Goal: Task Accomplishment & Management: Manage account settings

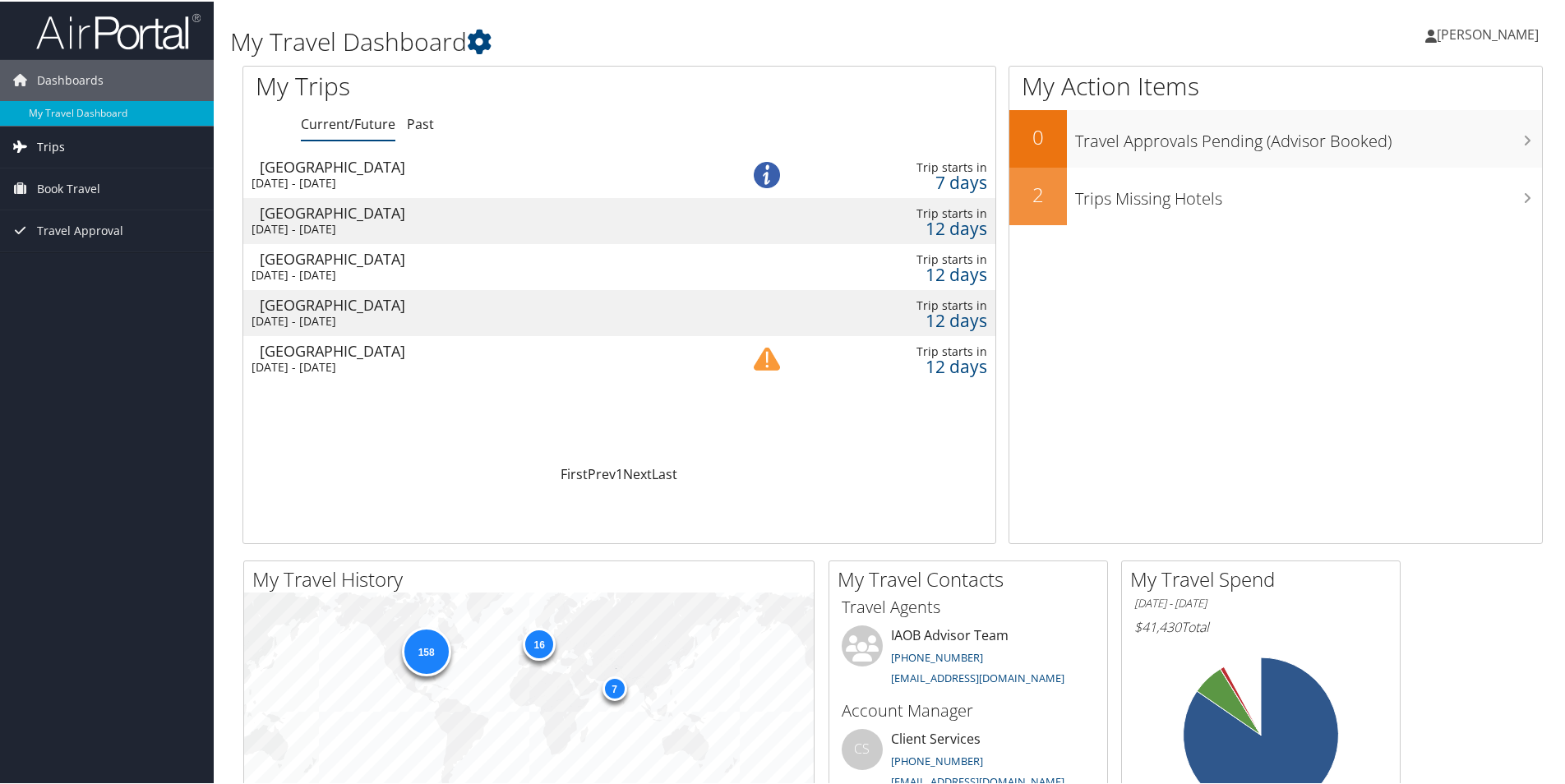
click at [74, 152] on link "Trips" at bounding box center [107, 145] width 214 height 41
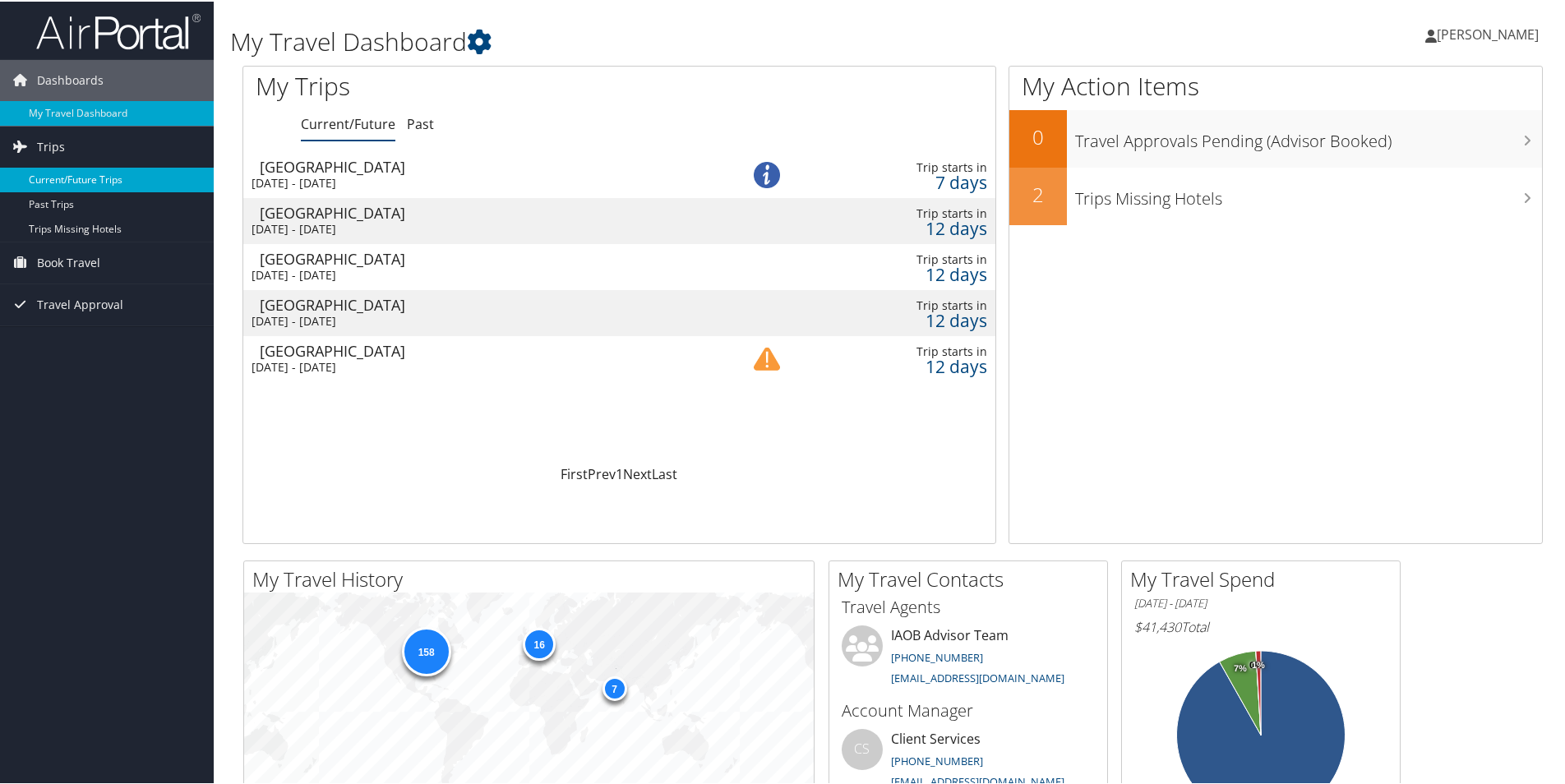
click at [86, 180] on link "Current/Future Trips" at bounding box center [107, 179] width 214 height 25
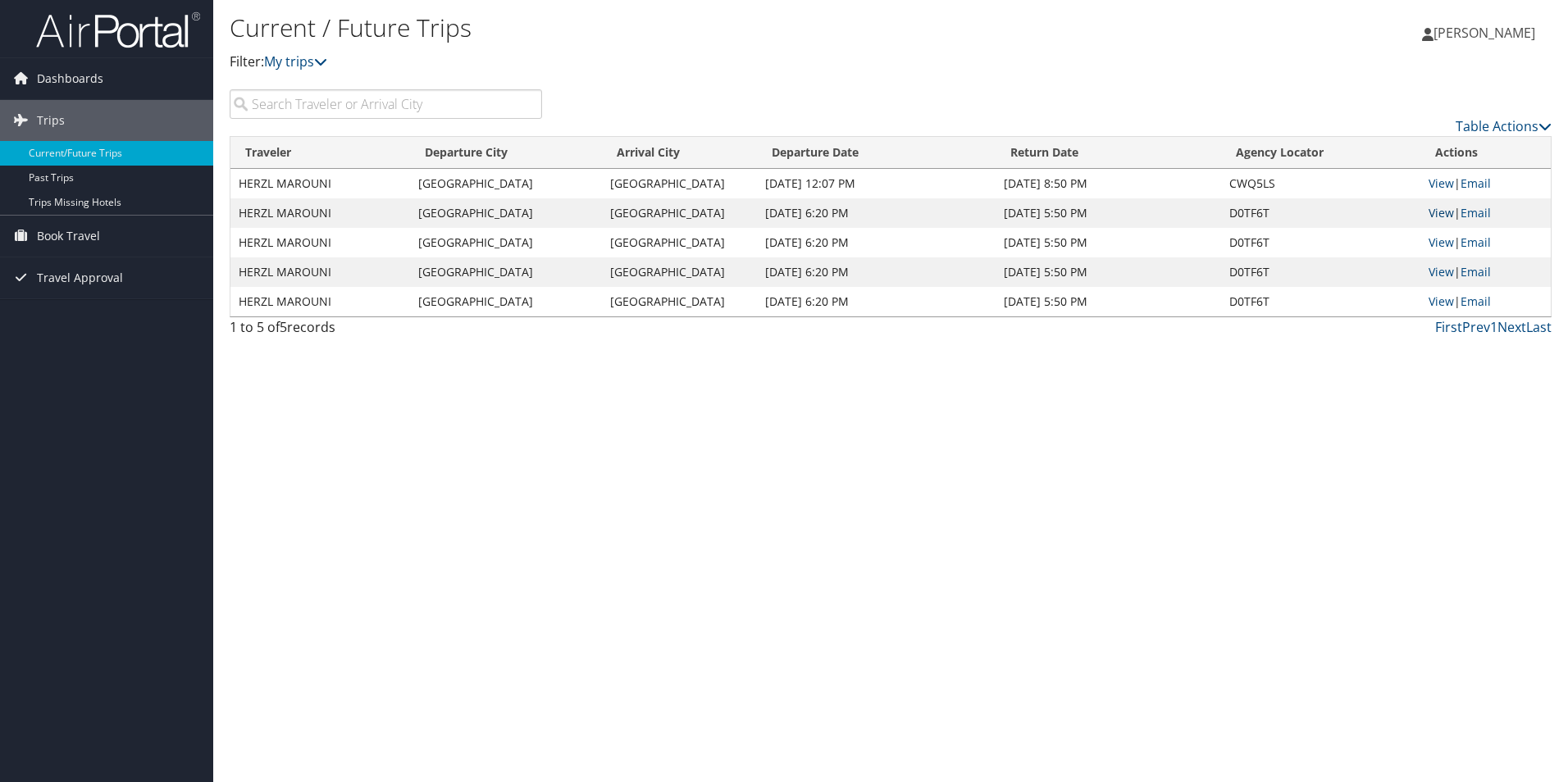
click at [1442, 215] on link "View" at bounding box center [1440, 213] width 25 height 16
click at [1448, 242] on link "View" at bounding box center [1440, 242] width 25 height 16
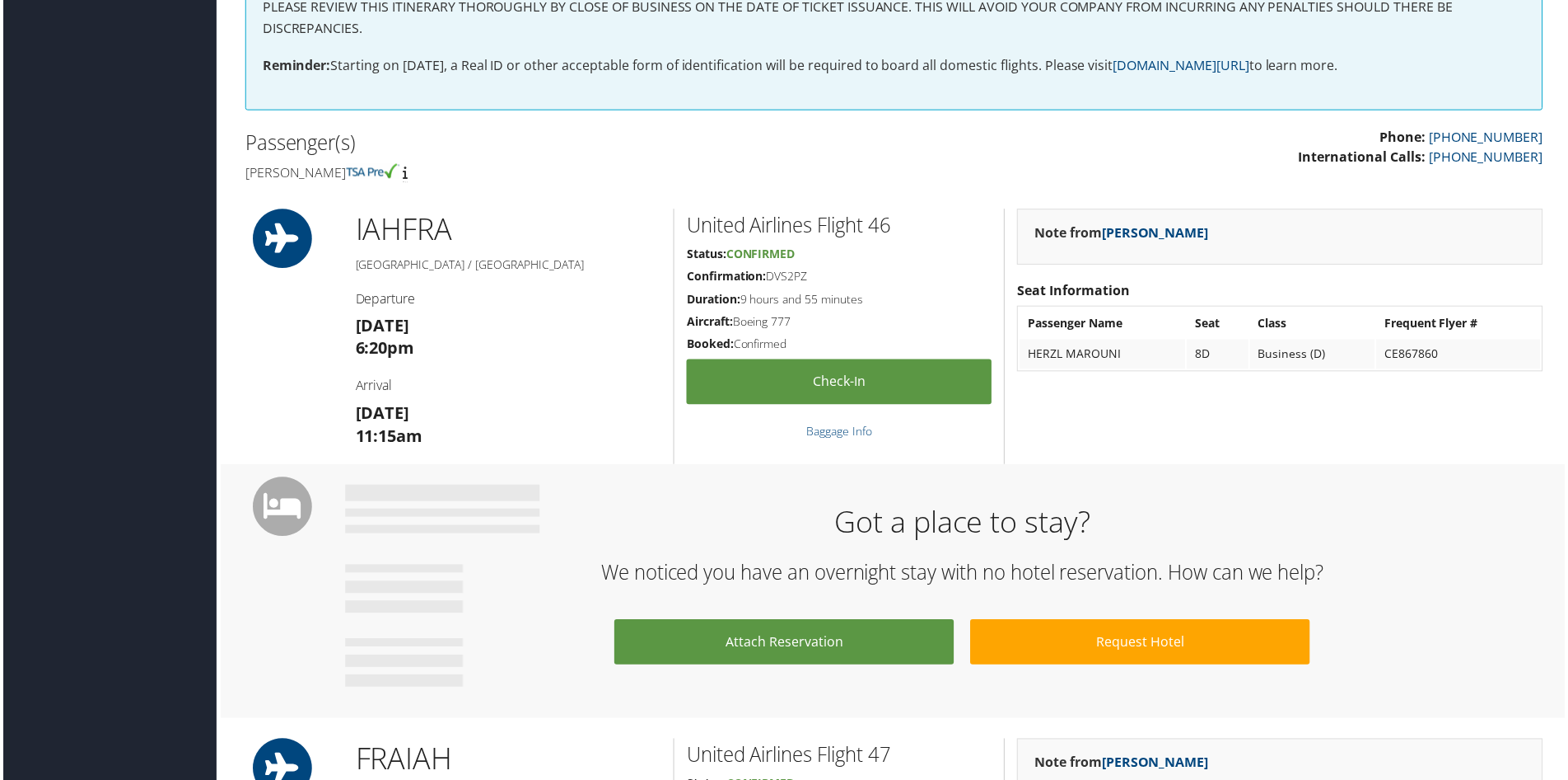
scroll to position [342, 0]
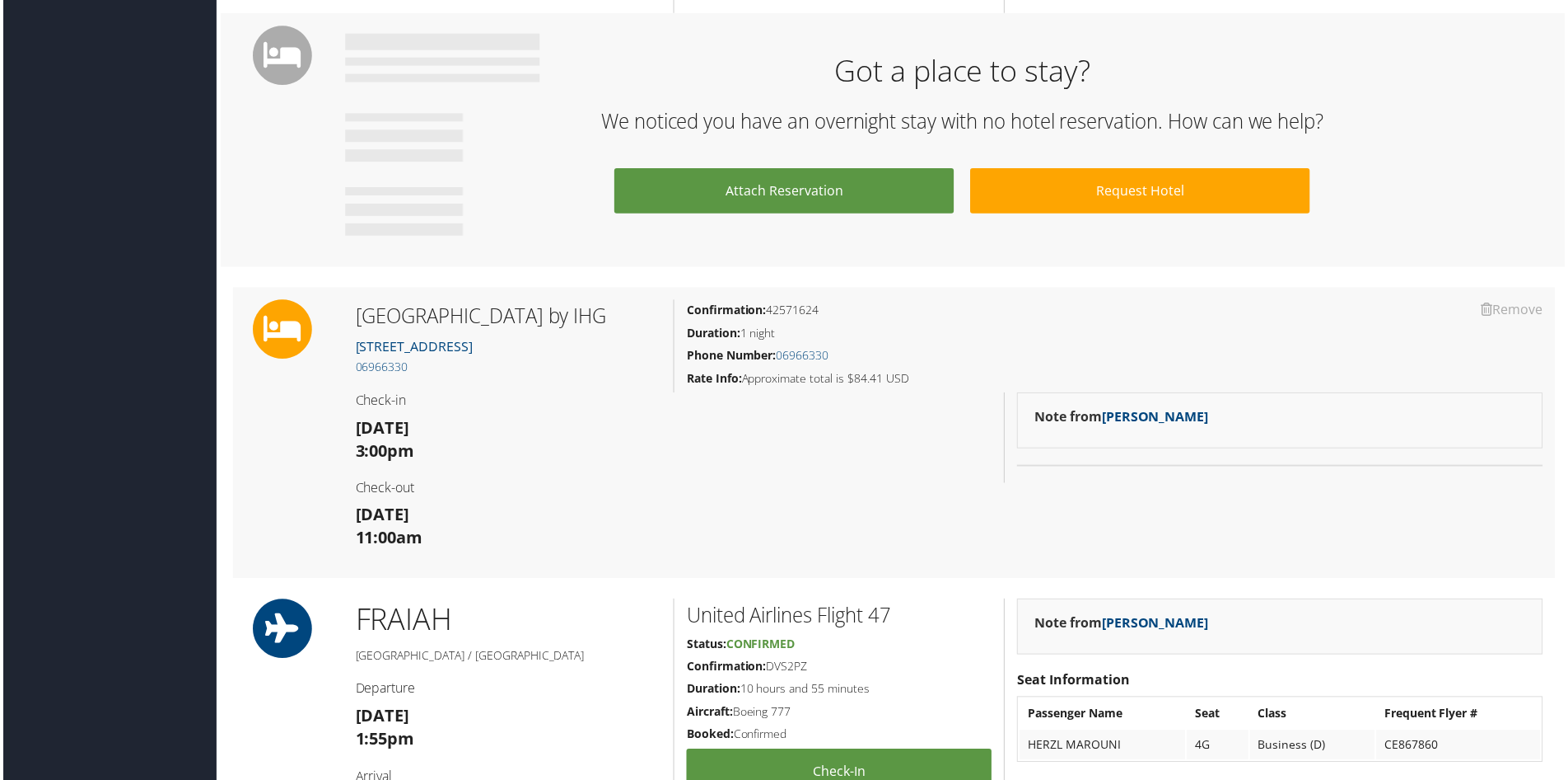
scroll to position [801, 0]
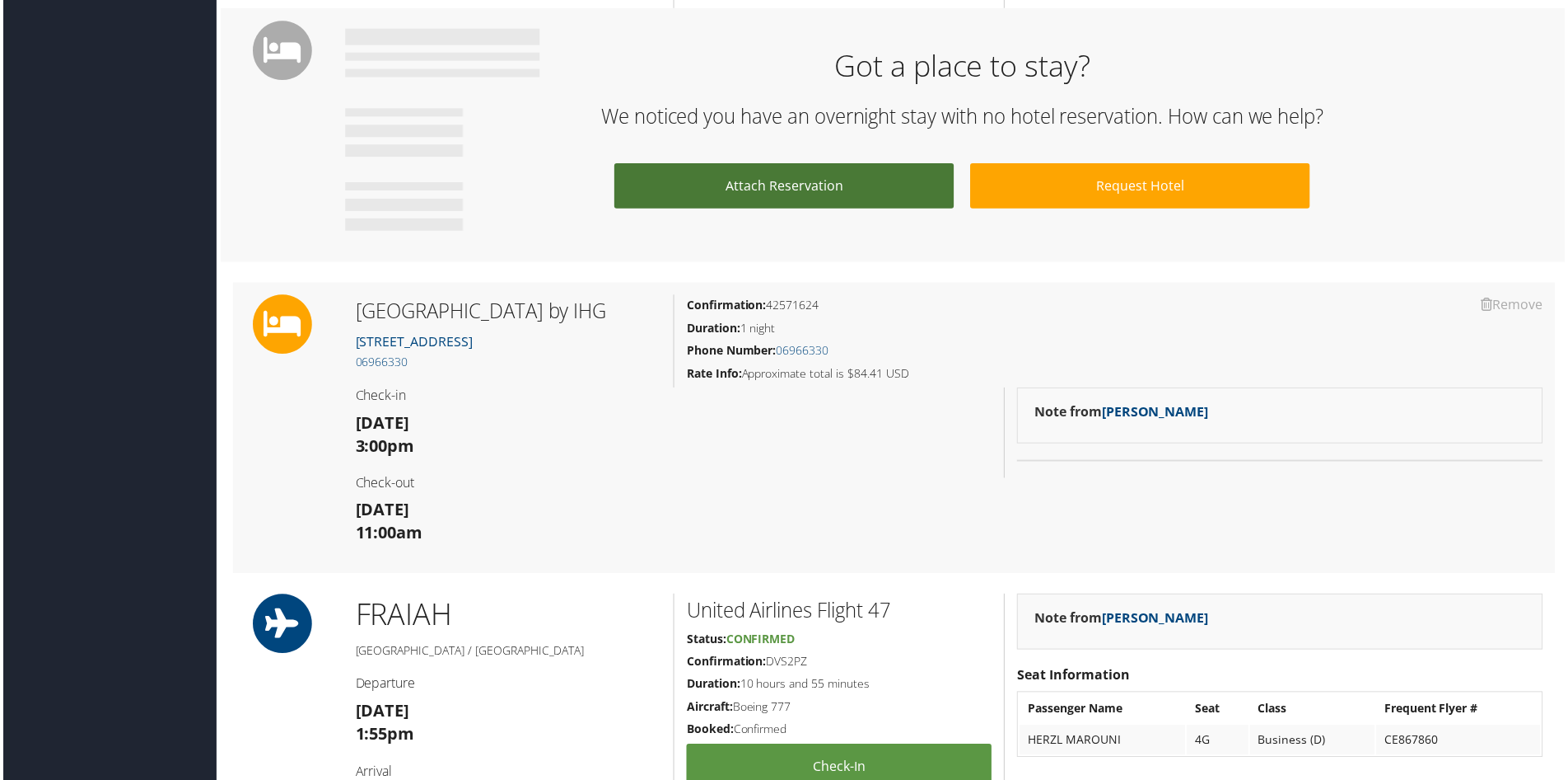
click at [785, 185] on link "Attach Reservation" at bounding box center [784, 187] width 341 height 46
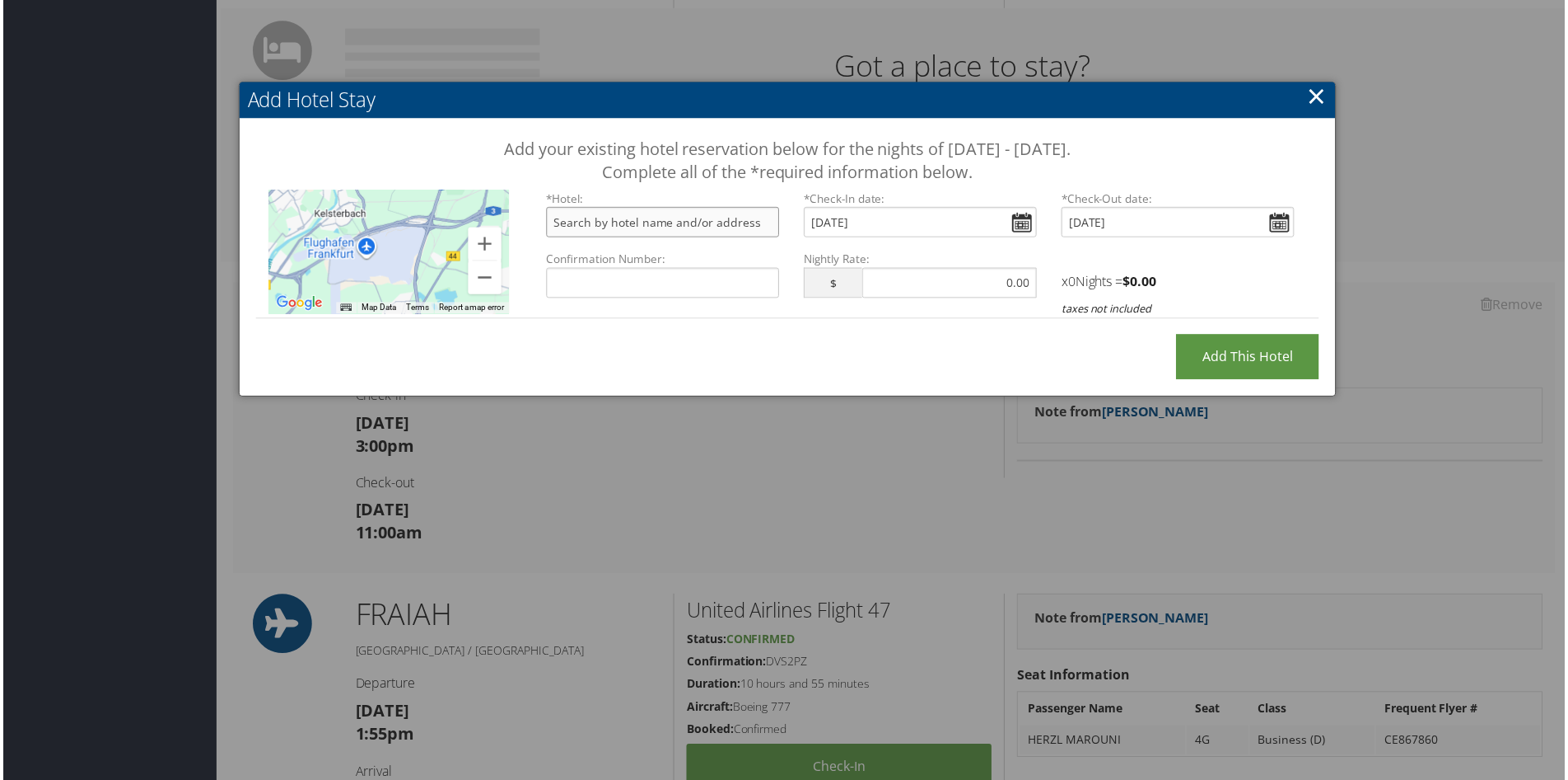
click at [619, 230] on input "text" at bounding box center [662, 222] width 234 height 31
click at [589, 275] on input "Confirmation Number:" at bounding box center [662, 284] width 234 height 31
paste input "65807140"
type input "65807140"
click at [1020, 223] on input "[DATE]" at bounding box center [921, 222] width 234 height 31
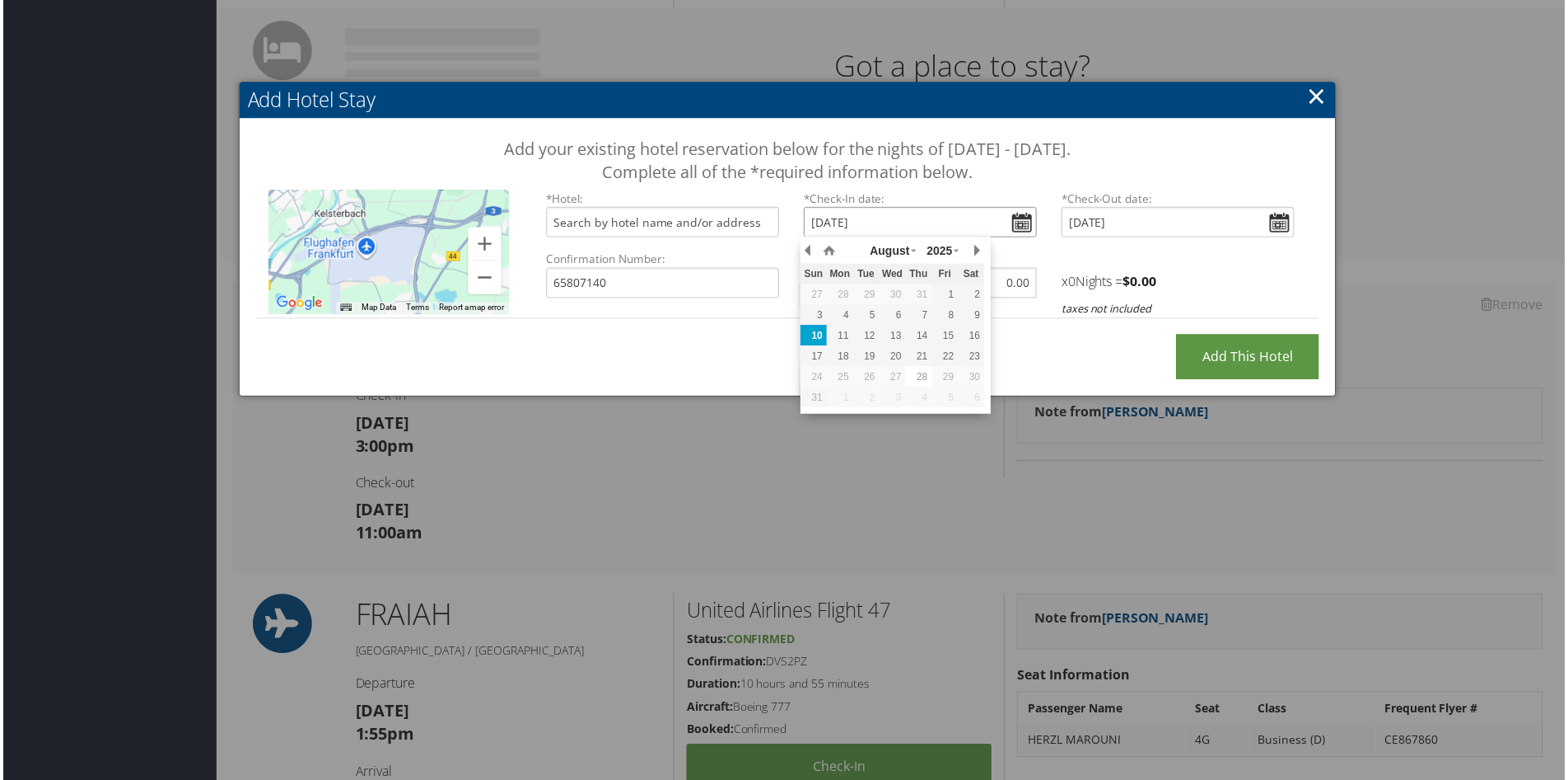
click at [918, 379] on div "28" at bounding box center [919, 378] width 26 height 15
click at [927, 220] on input "[DATE]" at bounding box center [921, 222] width 234 height 31
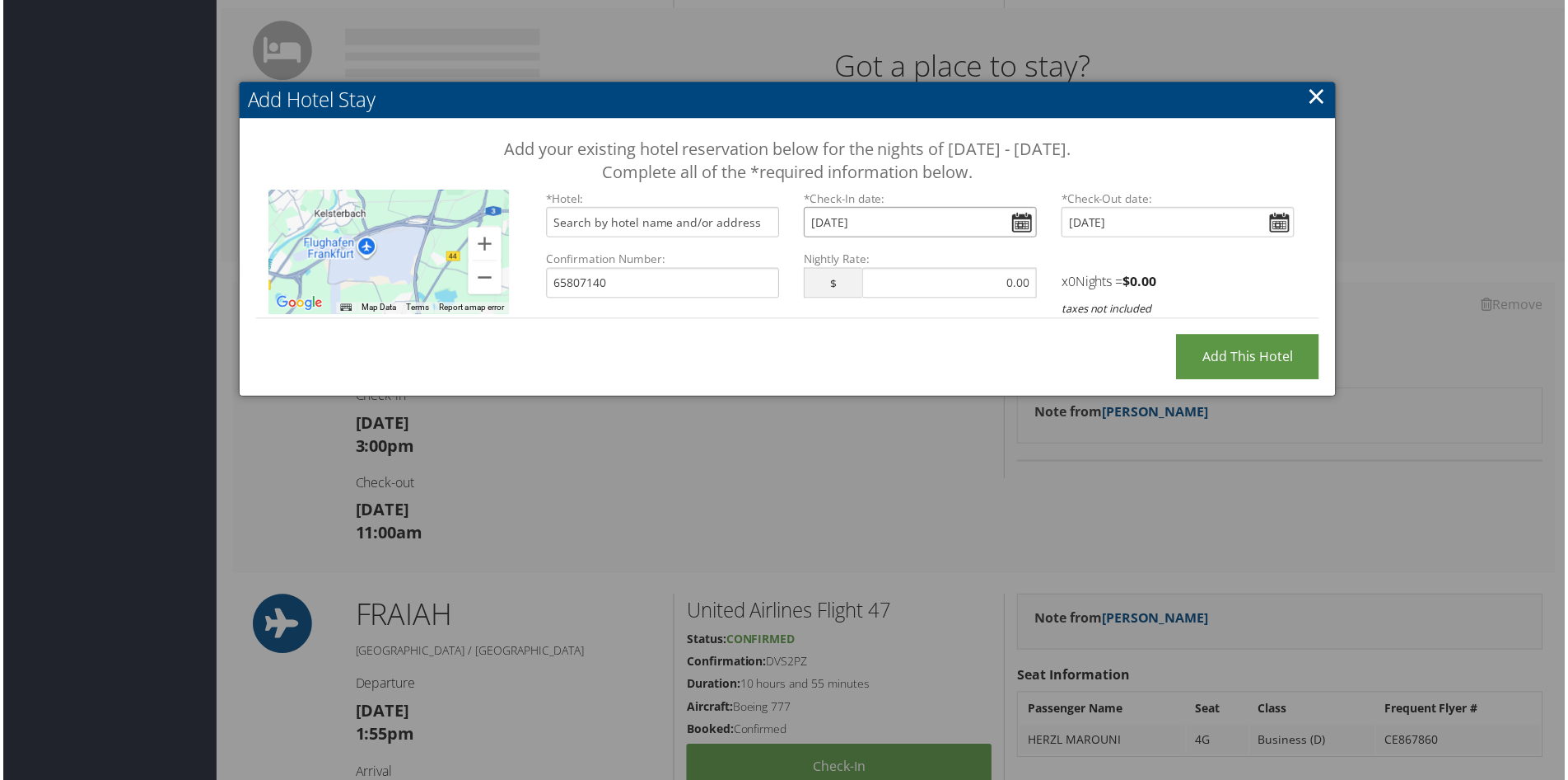
click at [1016, 228] on input "[DATE]" at bounding box center [921, 222] width 234 height 31
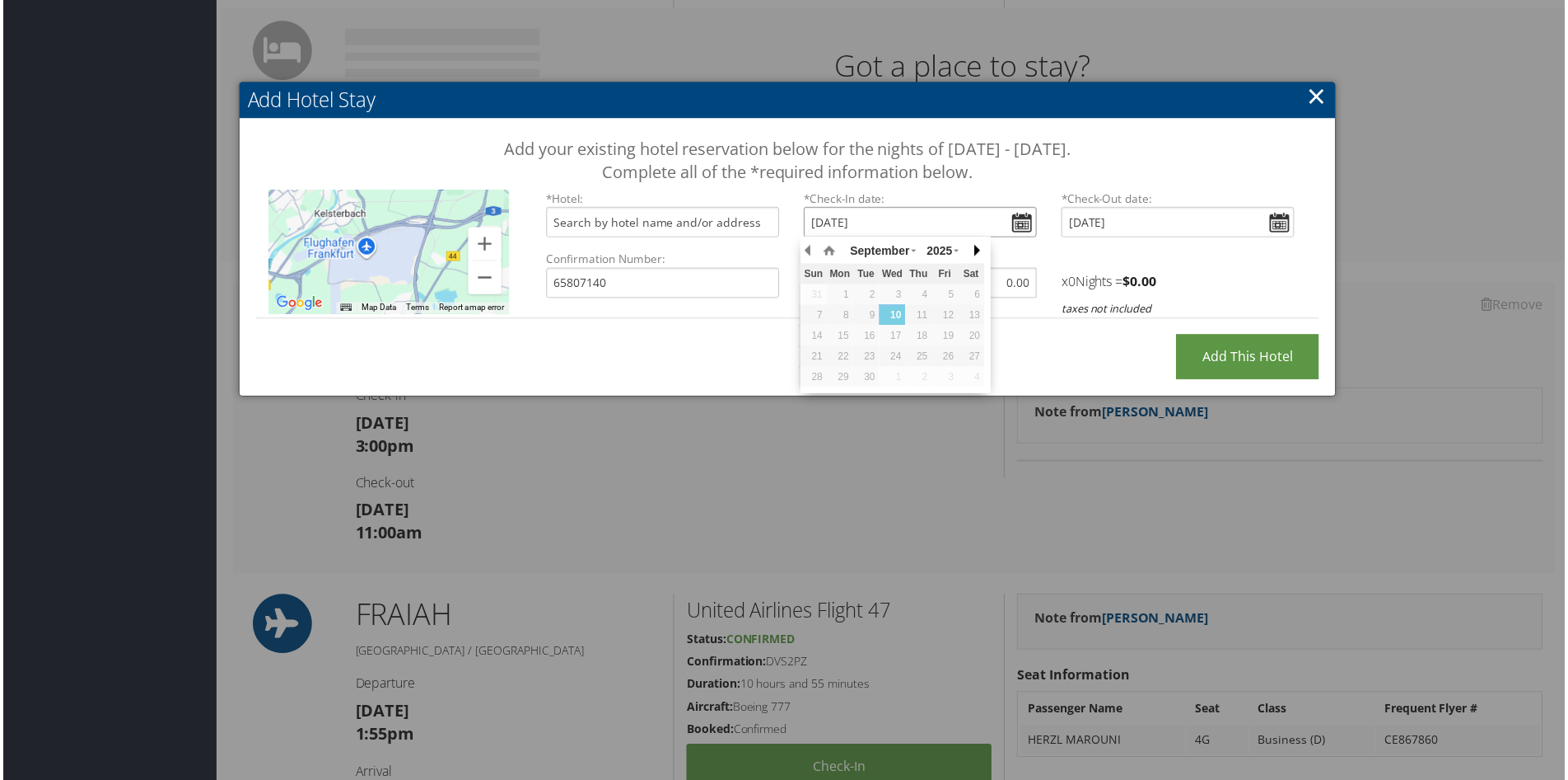
click at [974, 249] on button "button" at bounding box center [976, 251] width 17 height 25
click at [809, 255] on button "button" at bounding box center [809, 251] width 17 height 25
type input "[DATE]"
click at [1267, 222] on input "[DATE]" at bounding box center [1179, 222] width 234 height 31
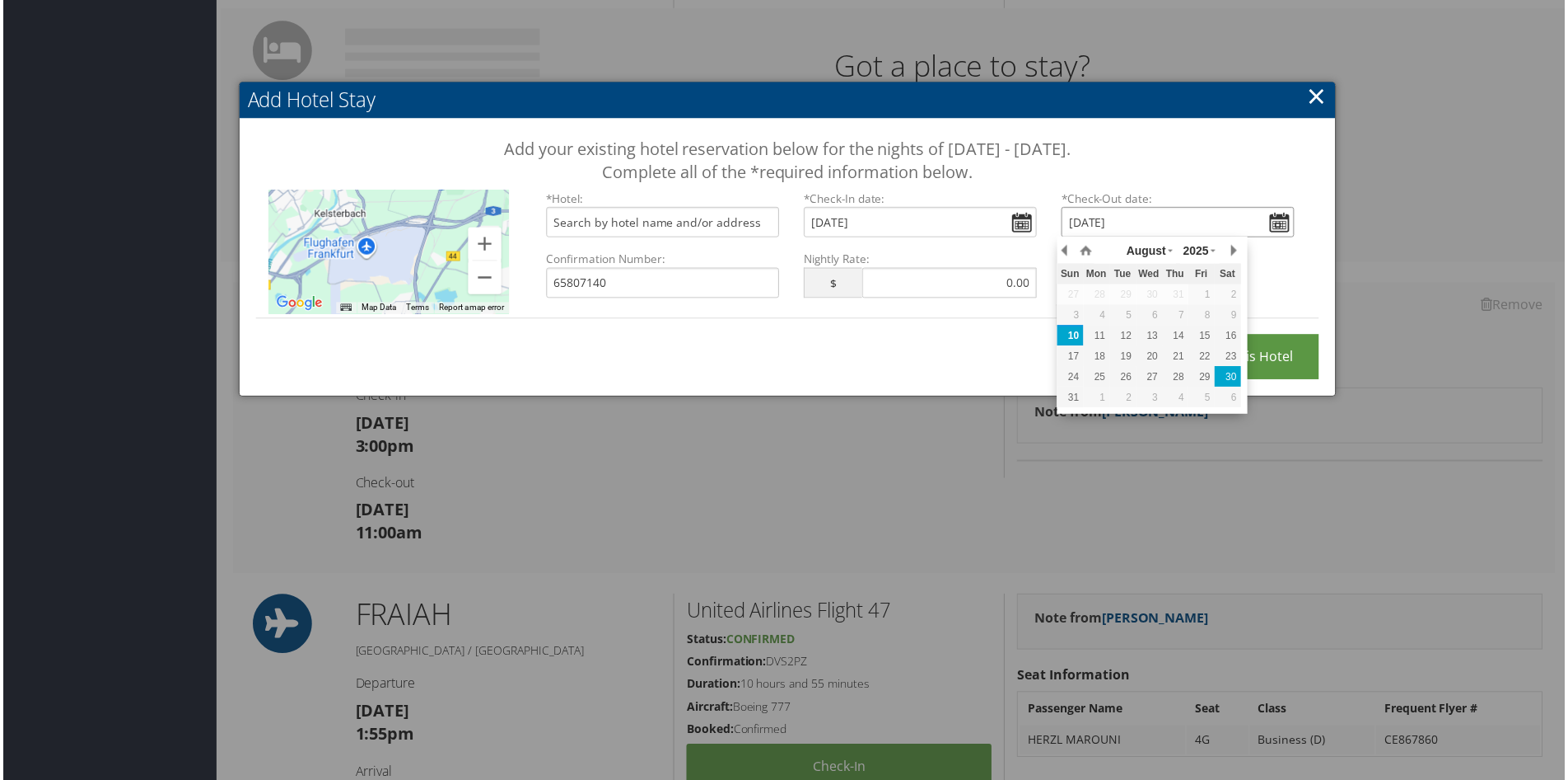
click at [1234, 374] on div "30" at bounding box center [1230, 378] width 26 height 15
type input "[DATE]"
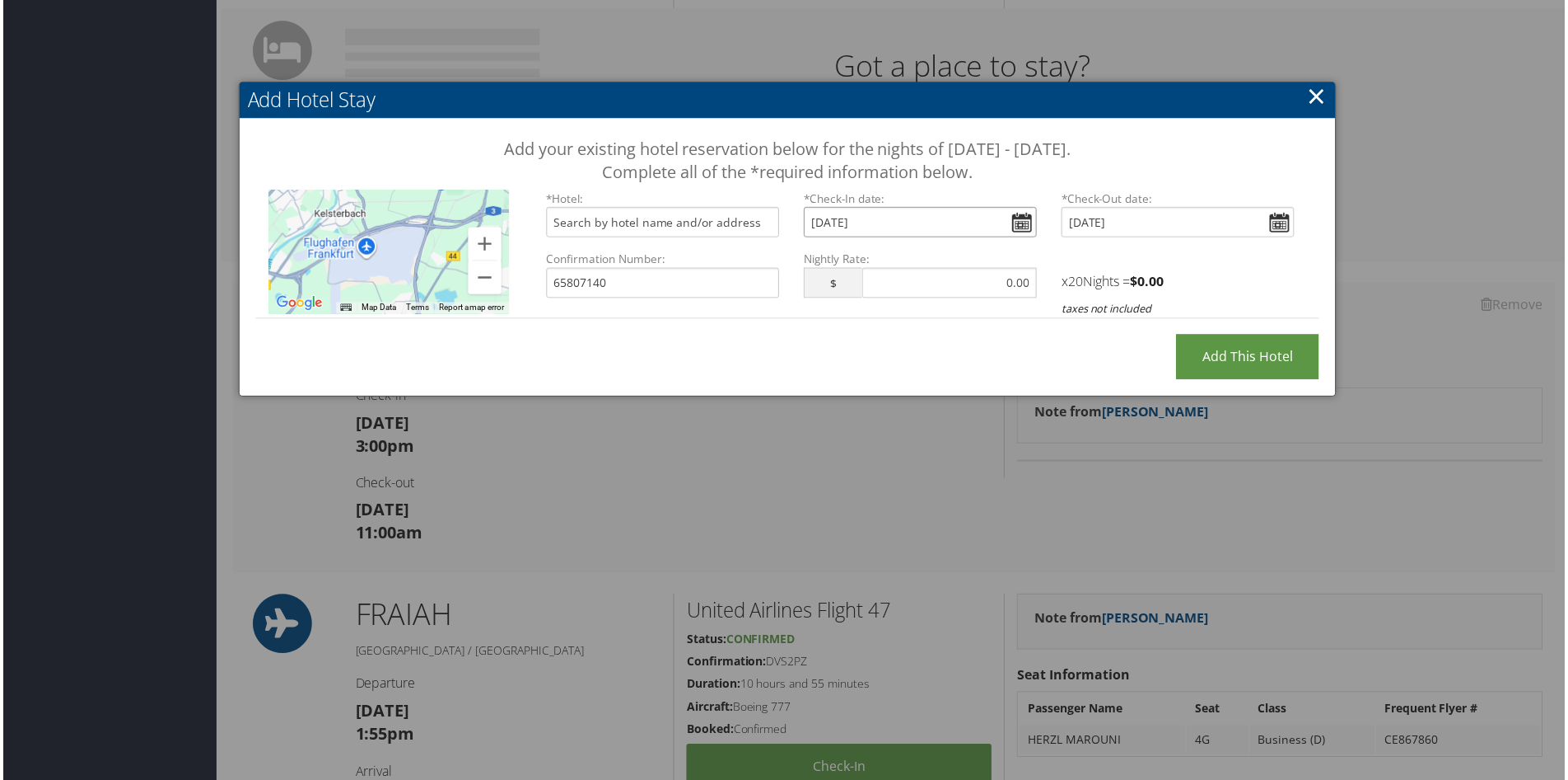
click at [1019, 225] on input "[DATE]" at bounding box center [921, 222] width 234 height 31
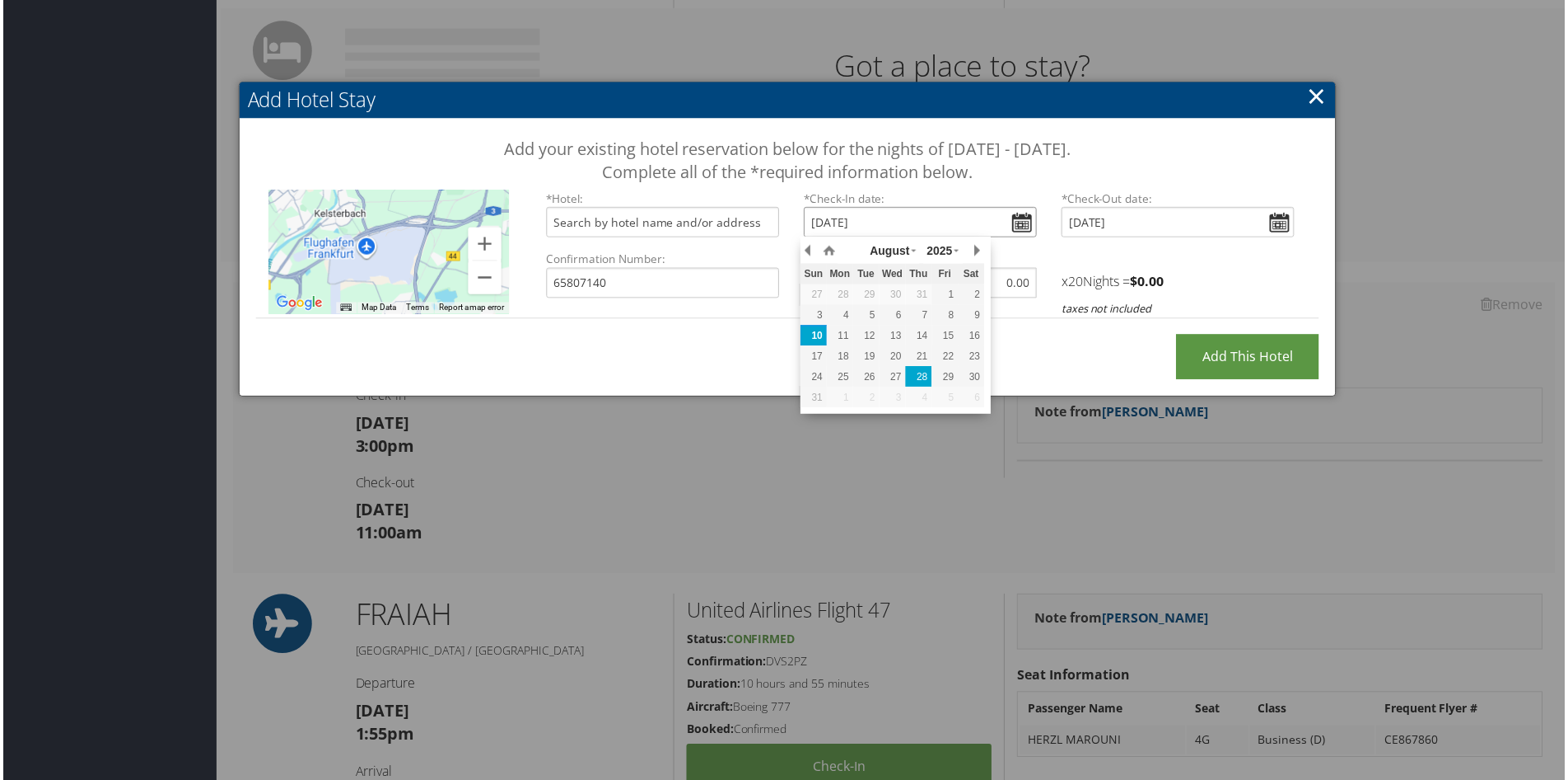
click at [918, 379] on div "28" at bounding box center [919, 378] width 26 height 15
type input "[DATE]"
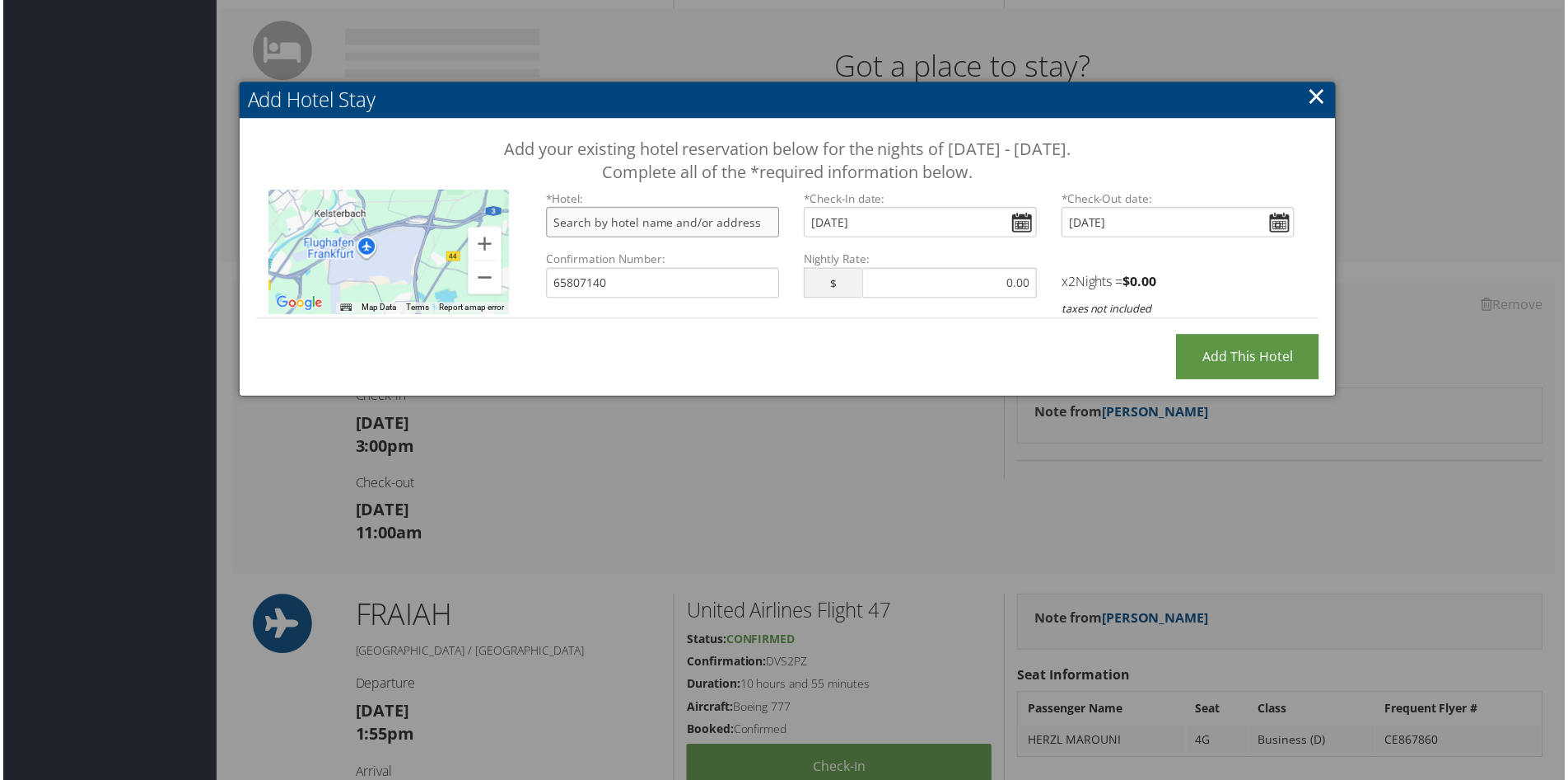
click at [671, 222] on input "text" at bounding box center [662, 222] width 234 height 31
type input "[GEOGRAPHIC_DATA], [GEOGRAPHIC_DATA] by IHG, [GEOGRAPHIC_DATA], [GEOGRAPHIC_DAT…"
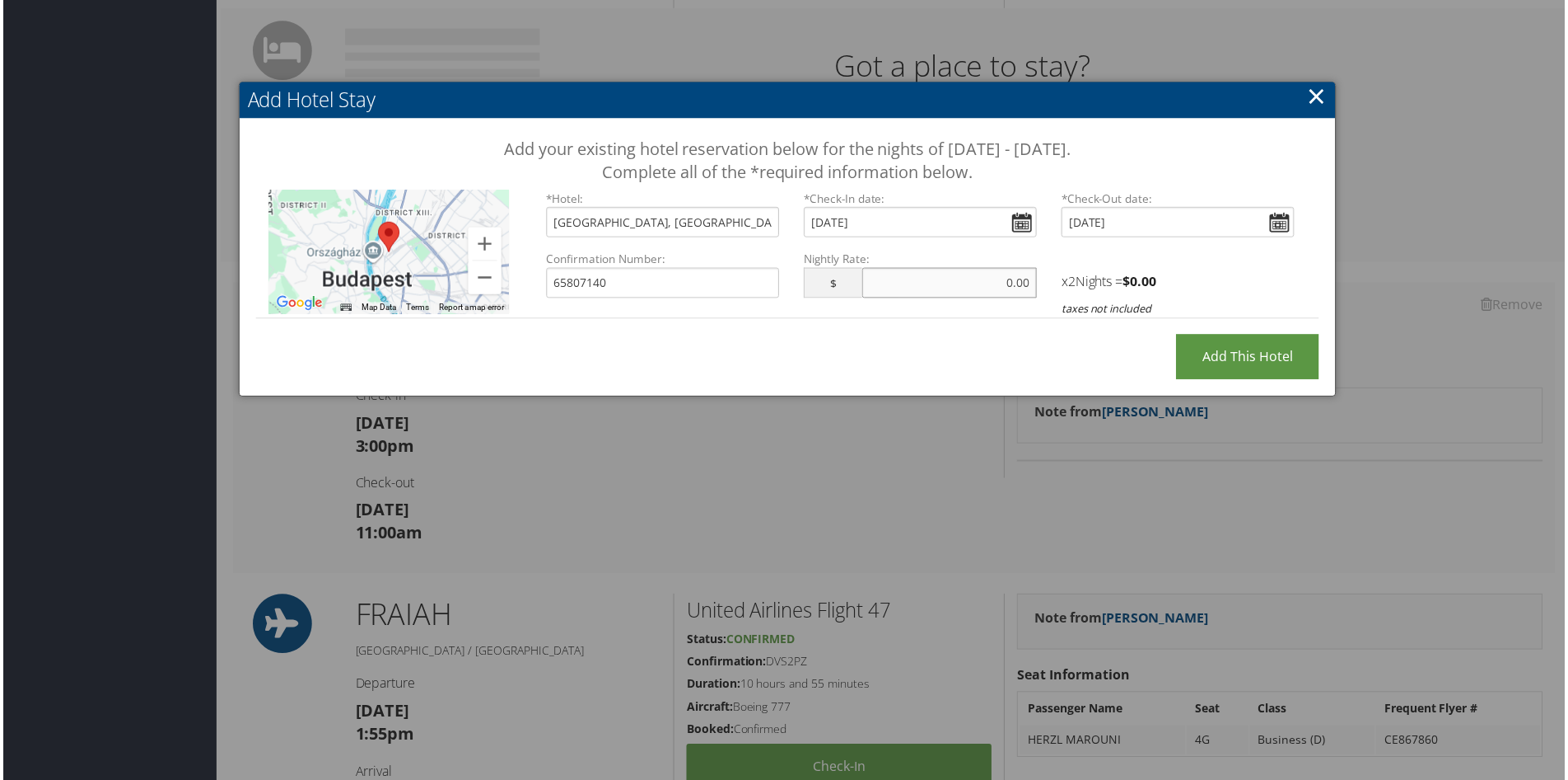
click at [965, 286] on input "text" at bounding box center [950, 284] width 176 height 31
type input "4"
click at [1067, 278] on h4 "x 2 Nights = $ 0.00" at bounding box center [1179, 283] width 234 height 18
click at [1064, 280] on h4 "x 2 Nights = $ 0.00" at bounding box center [1179, 283] width 234 height 18
click at [1277, 221] on input "[DATE]" at bounding box center [1179, 222] width 234 height 31
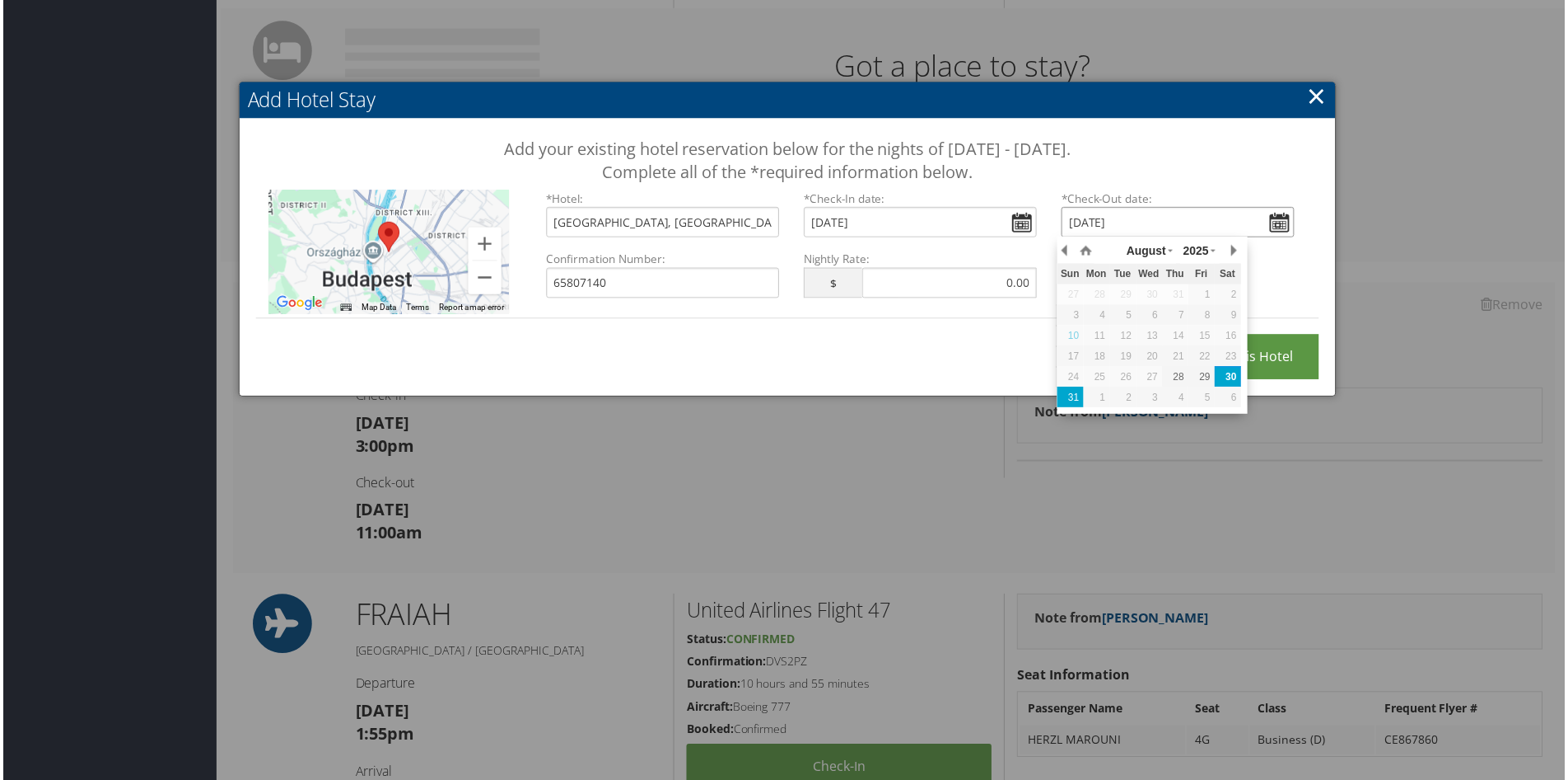
click at [1076, 399] on div "31" at bounding box center [1072, 399] width 26 height 15
type input "[DATE]"
click at [962, 284] on input "text" at bounding box center [950, 284] width 176 height 31
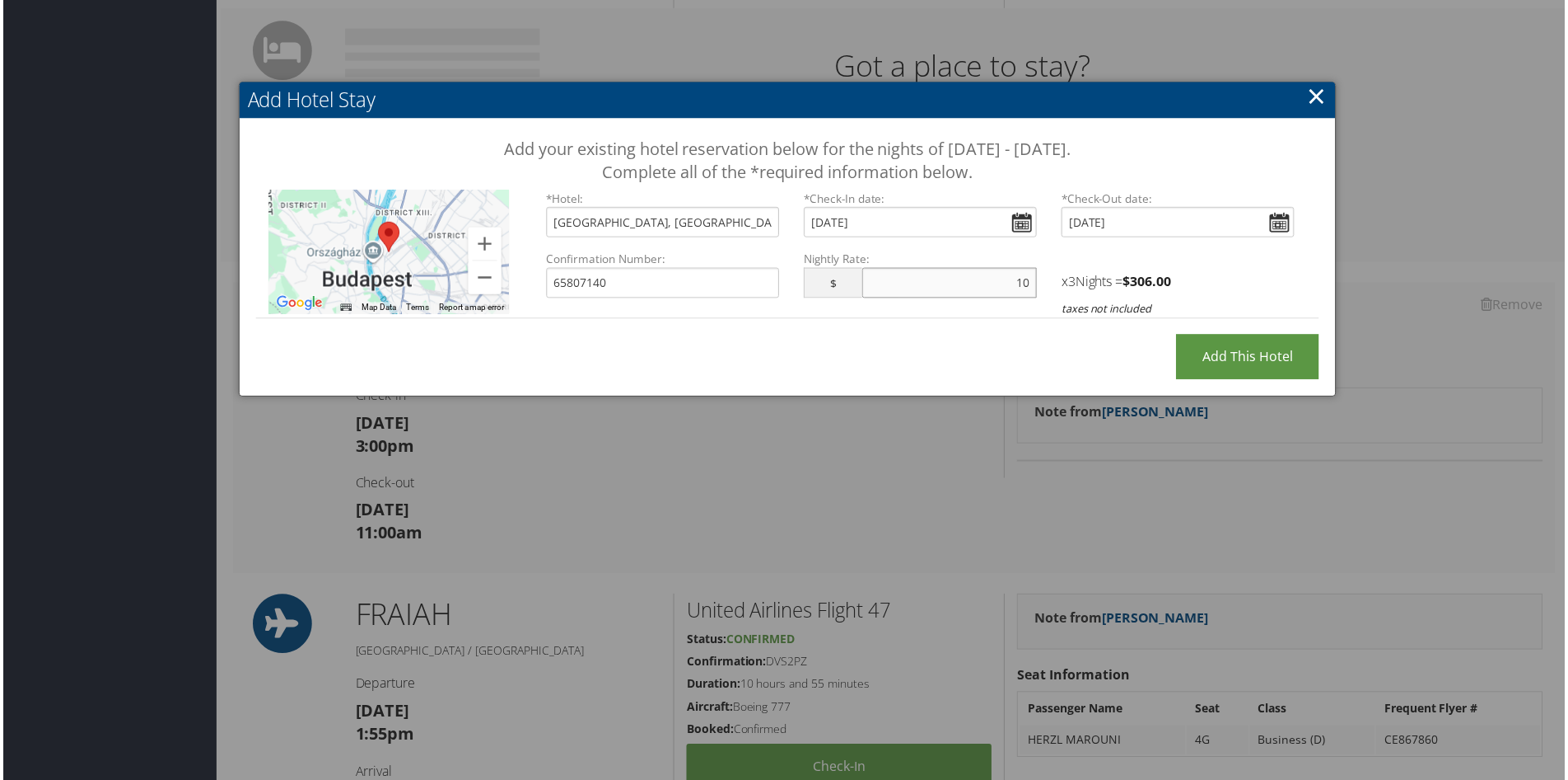
type input "1"
type input "155.00"
click at [1229, 363] on input "Add this Hotel" at bounding box center [1249, 358] width 143 height 46
type input "Processing..."
